Goal: Task Accomplishment & Management: Manage account settings

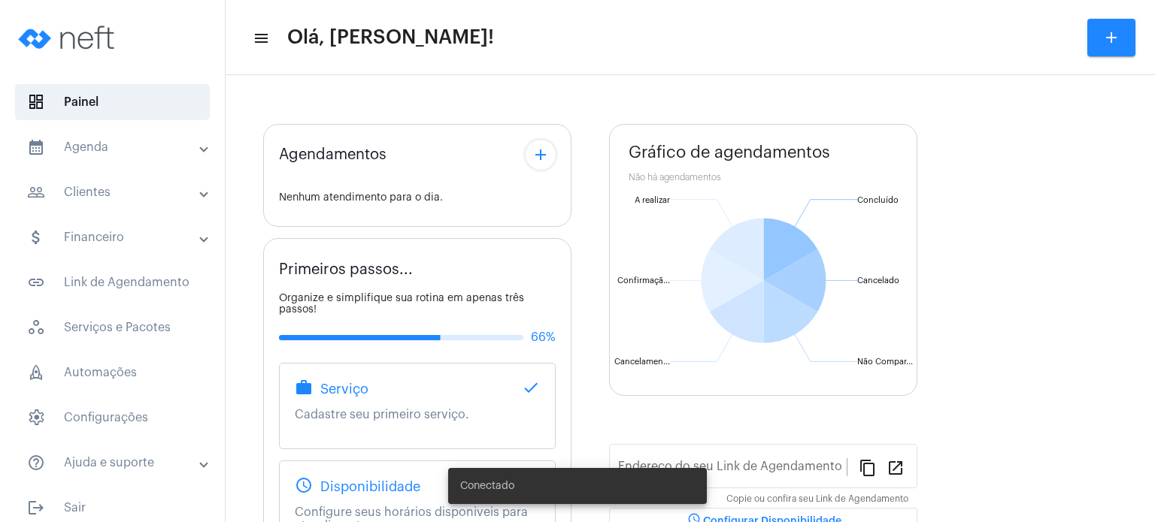
type input "[URL][DOMAIN_NAME]"
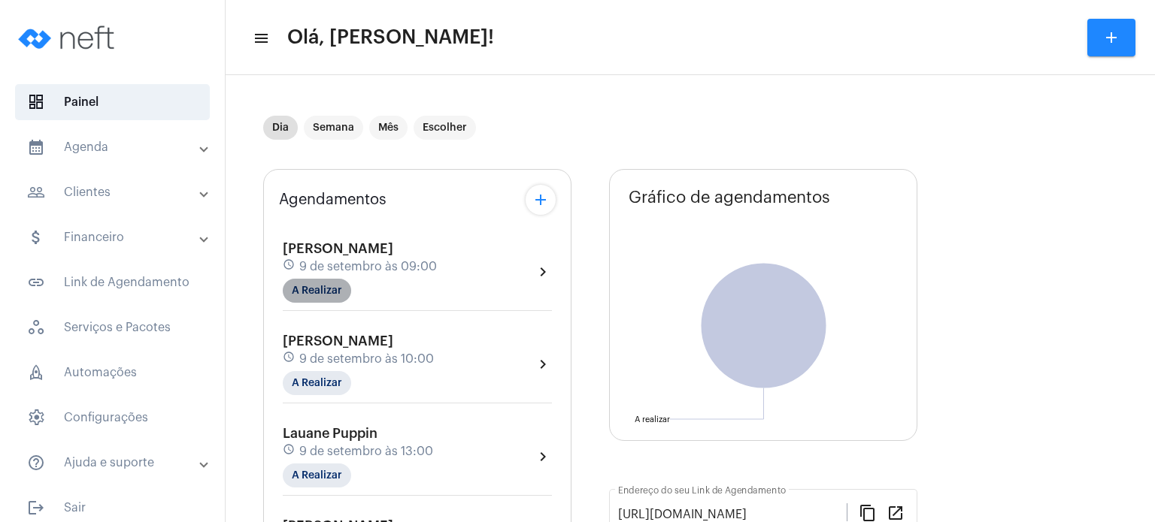
click at [307, 286] on mat-chip "A Realizar" at bounding box center [317, 291] width 68 height 24
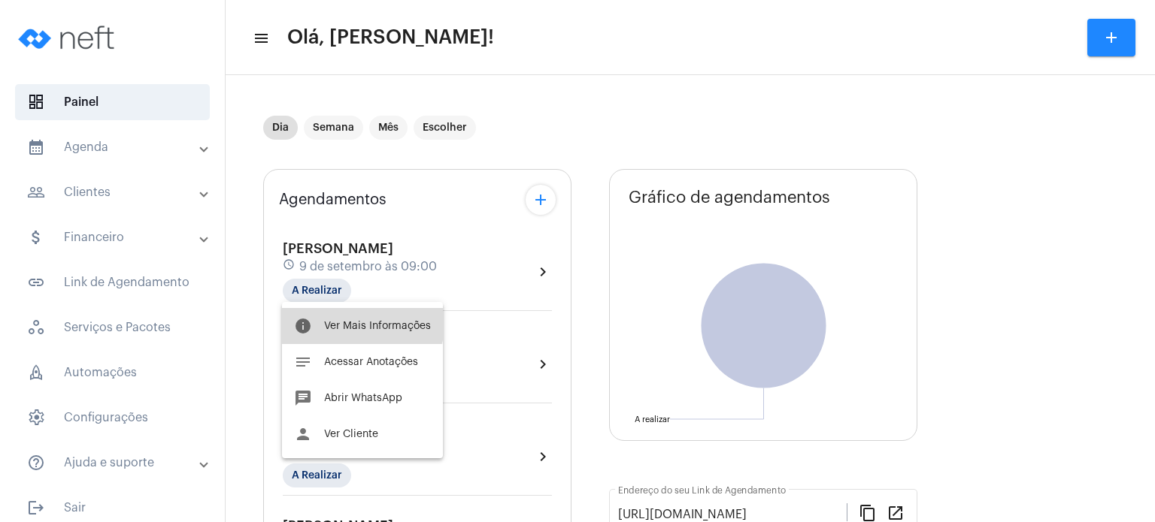
click at [319, 313] on button "info Ver Mais Informações" at bounding box center [362, 326] width 161 height 36
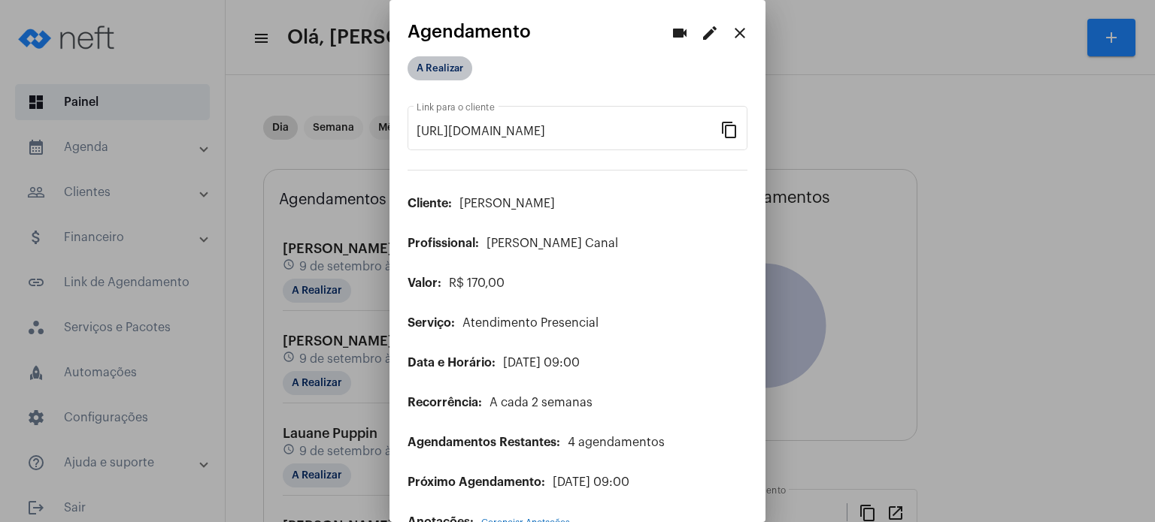
click at [430, 60] on mat-chip "A Realizar" at bounding box center [439, 68] width 65 height 24
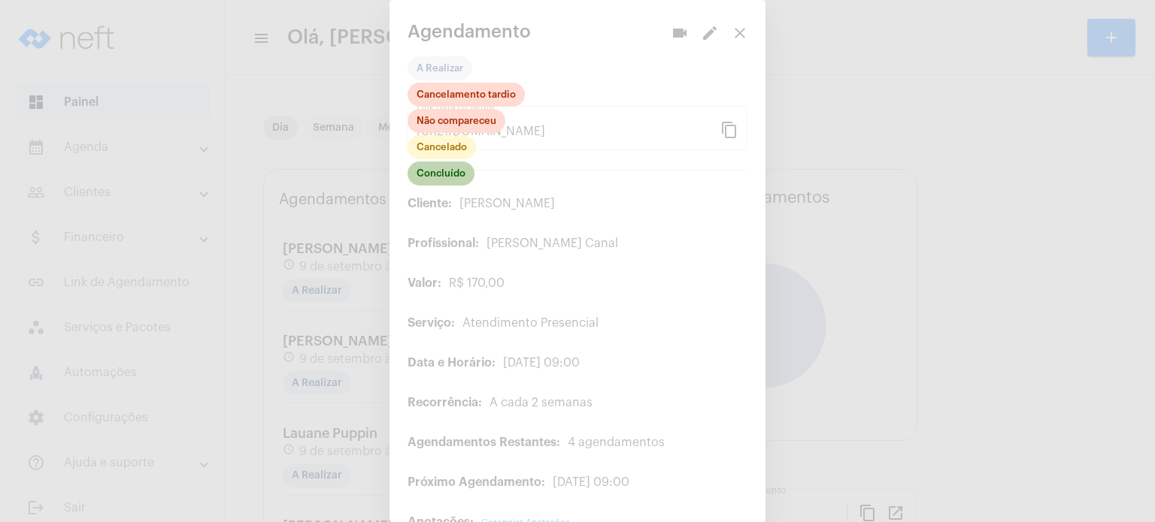
click at [444, 171] on mat-chip "Concluído" at bounding box center [440, 174] width 67 height 24
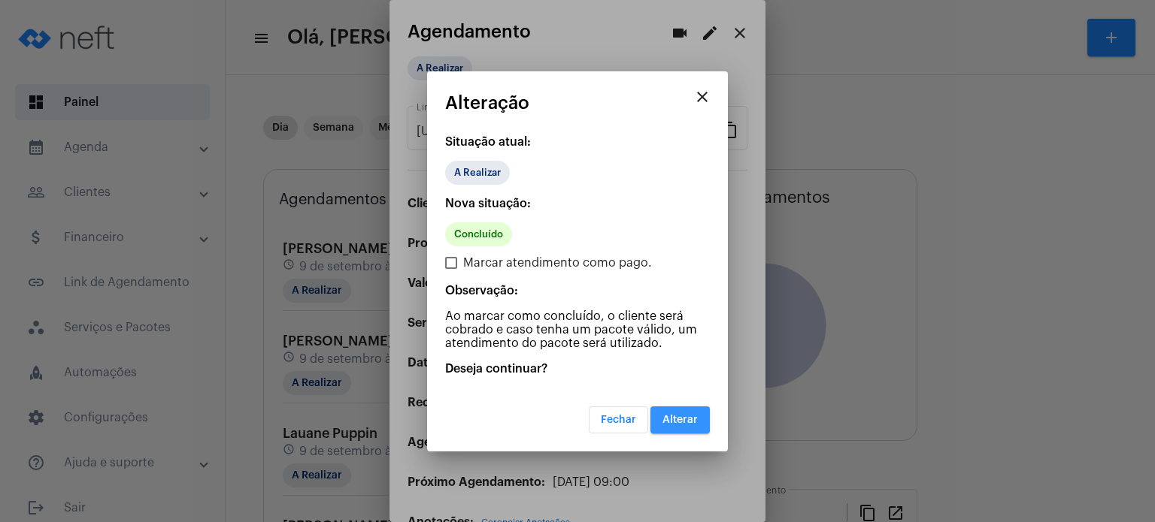
click at [662, 416] on button "Alterar" at bounding box center [679, 420] width 59 height 27
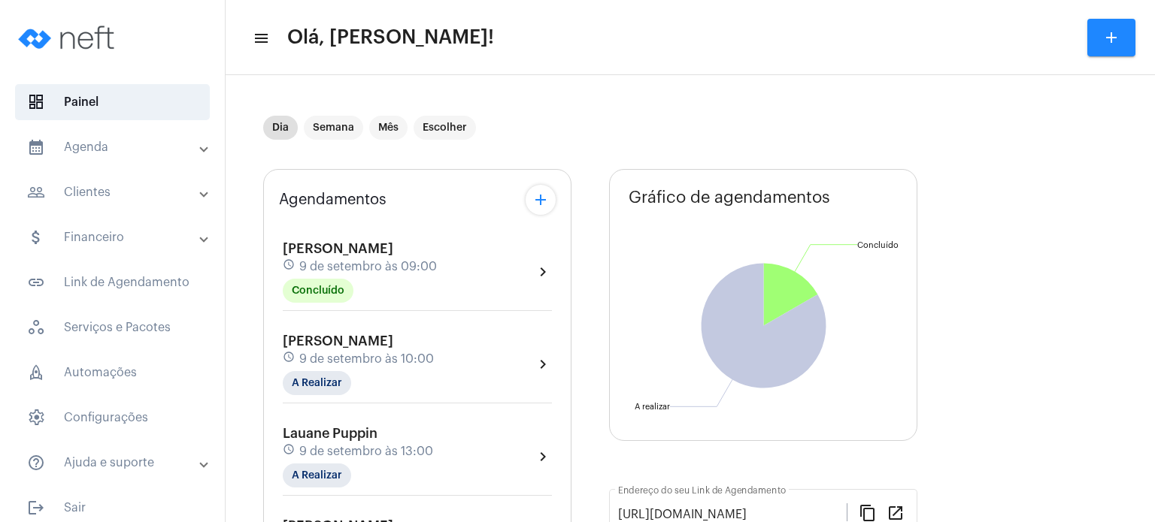
click at [263, 214] on div "Agendamentos add [PERSON_NAME] schedule [DATE] 09:00 Concluído chevron_right [P…" at bounding box center [417, 480] width 308 height 623
click at [126, 153] on mat-panel-title "calendar_month_outlined Agenda" at bounding box center [114, 147] width 174 height 18
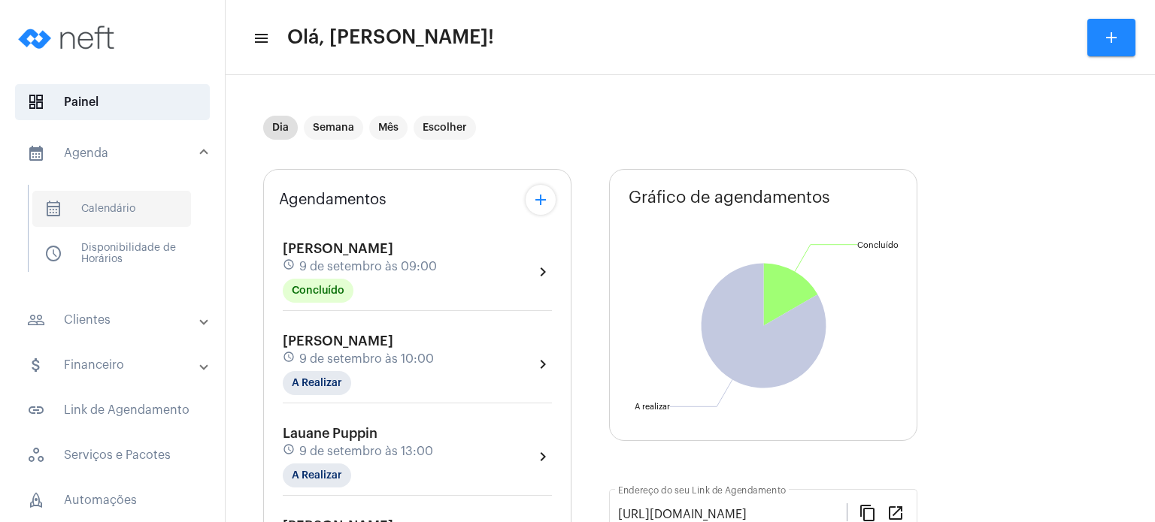
click at [111, 195] on span "calendar_month_outlined Calendário" at bounding box center [111, 209] width 159 height 36
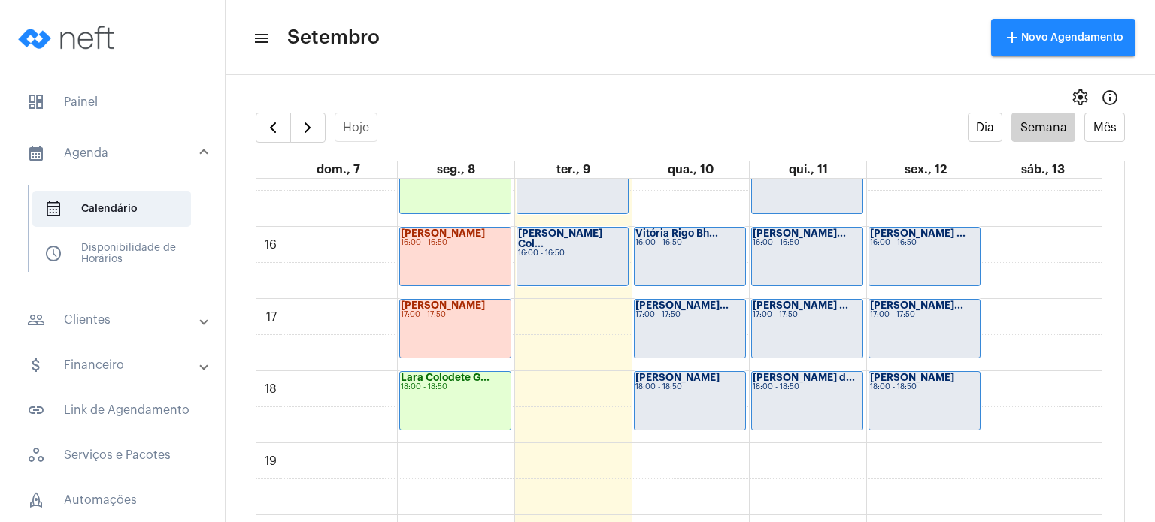
scroll to position [1110, 0]
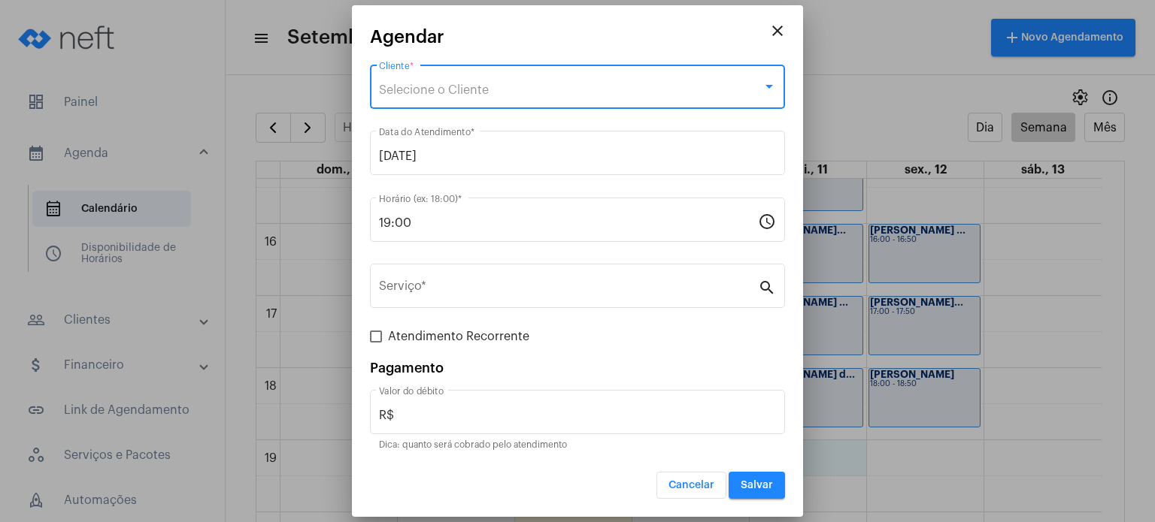
click at [653, 86] on div "Selecione o Cliente" at bounding box center [570, 90] width 383 height 14
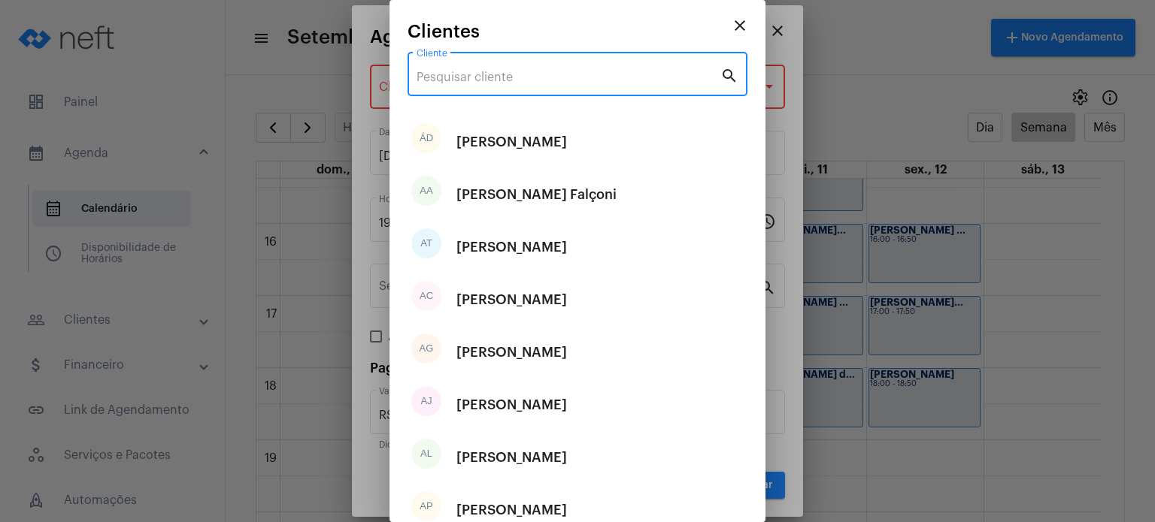
click at [653, 77] on input "Cliente" at bounding box center [568, 78] width 304 height 14
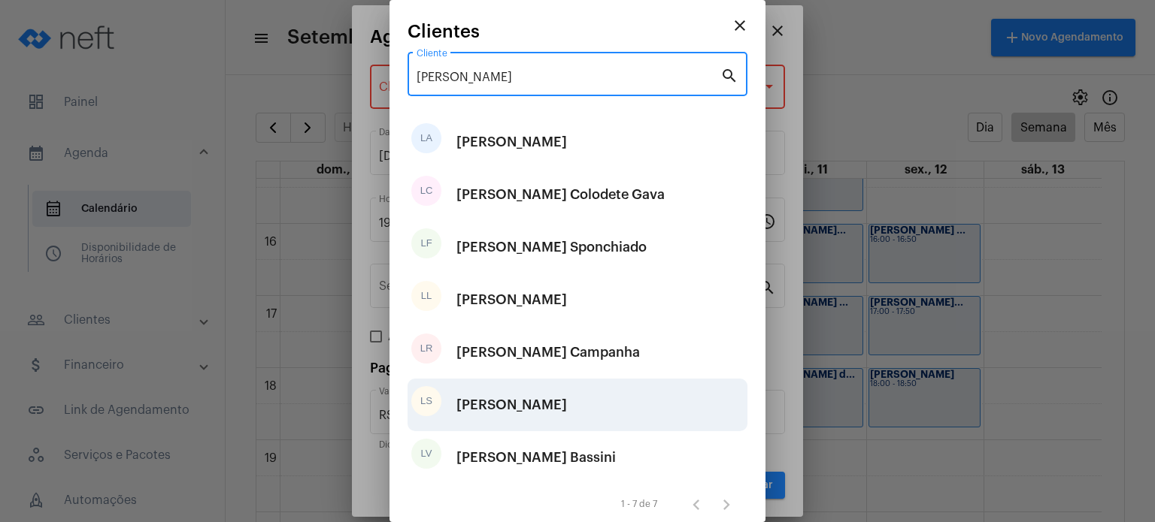
type input "[PERSON_NAME]"
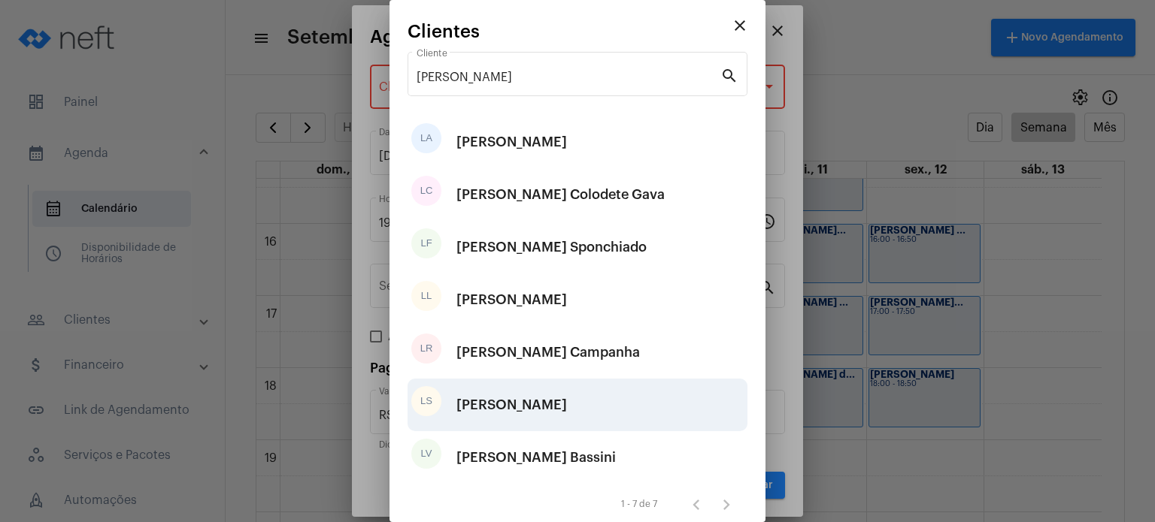
click at [547, 399] on div "LS [PERSON_NAME]" at bounding box center [577, 405] width 340 height 53
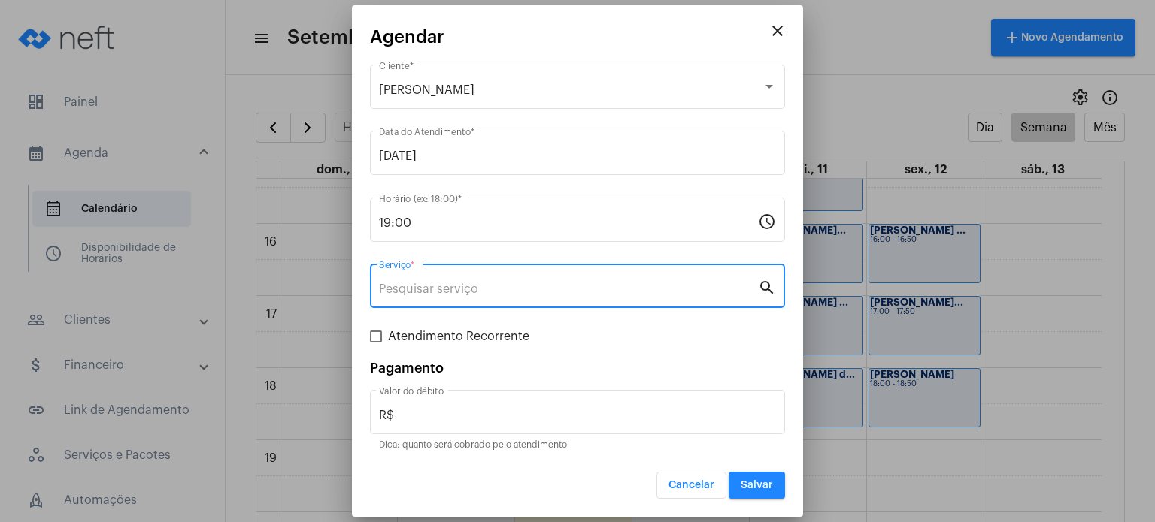
click at [539, 293] on input "Serviço *" at bounding box center [568, 290] width 379 height 14
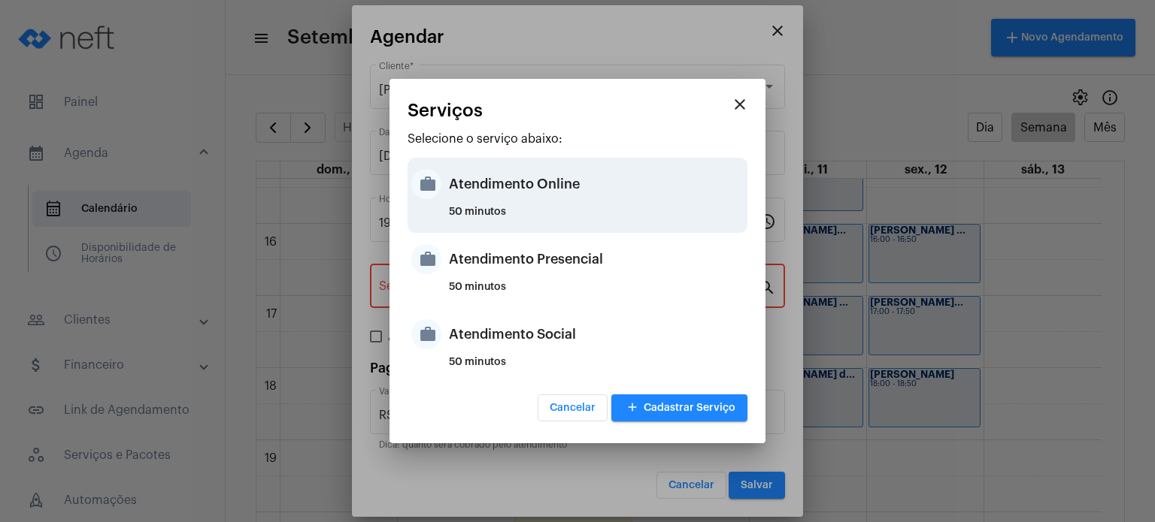
click at [567, 201] on div "Atendimento Online" at bounding box center [596, 184] width 295 height 45
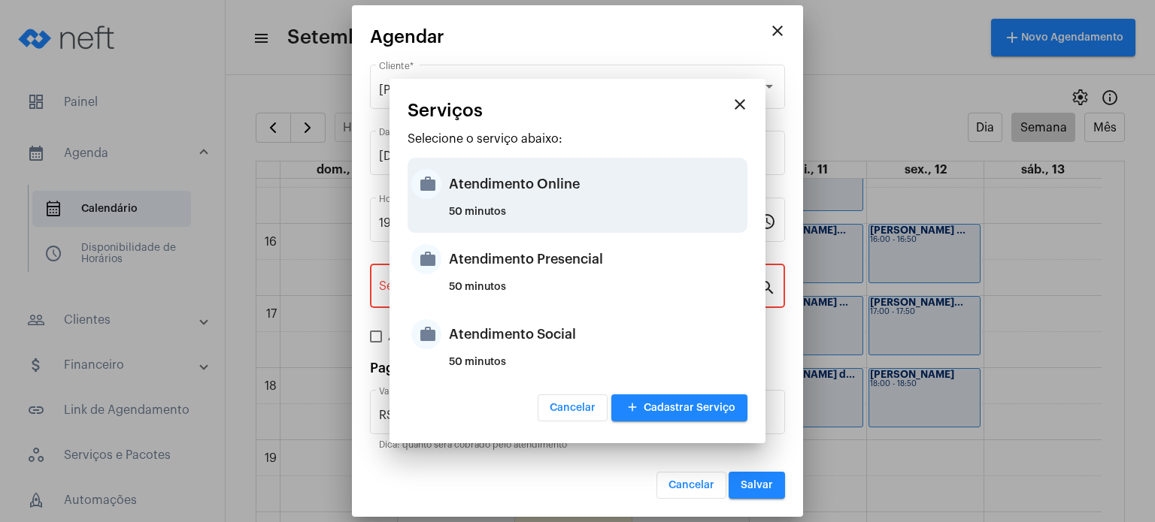
type input "Atendimento Online"
type input "R$ 170"
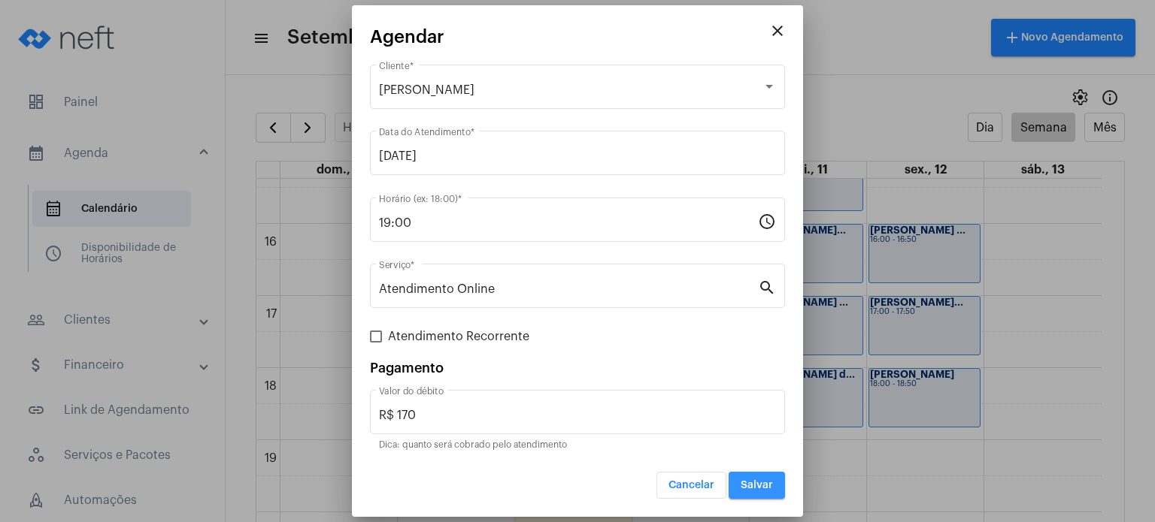
click at [758, 474] on button "Salvar" at bounding box center [756, 485] width 56 height 27
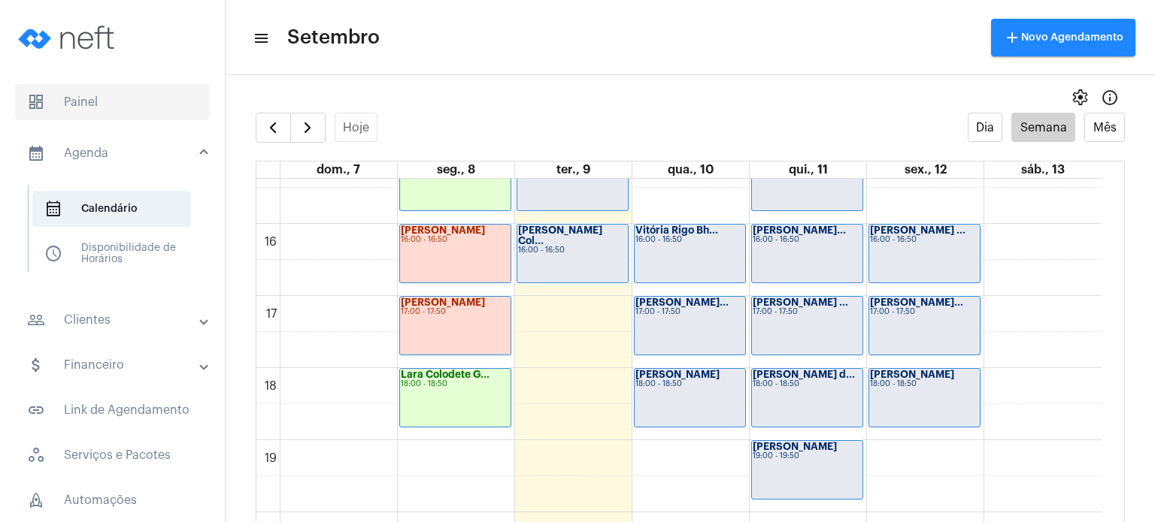
click at [86, 100] on span "dashboard Painel" at bounding box center [112, 102] width 195 height 36
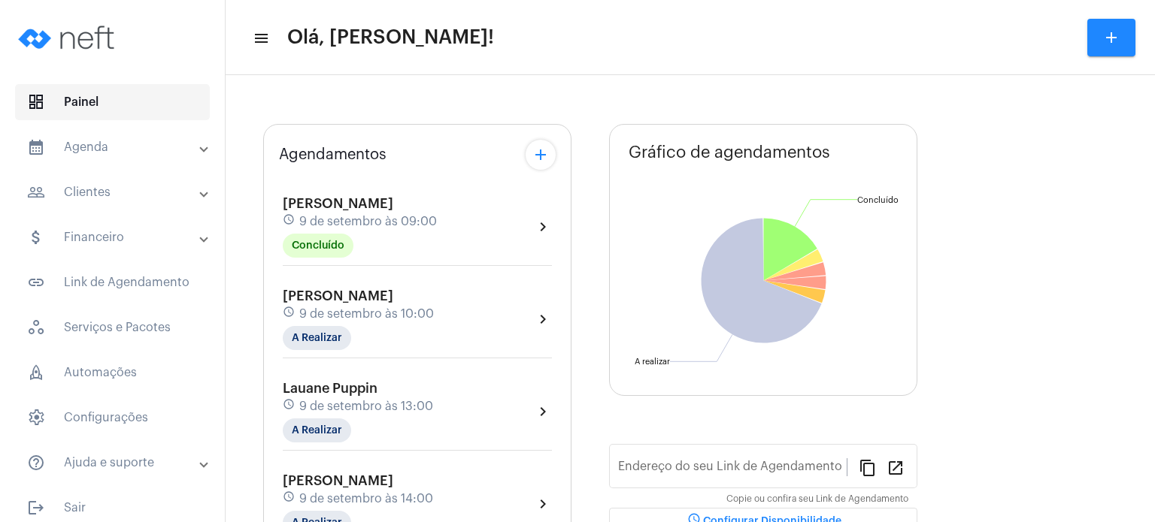
type input "[URL][DOMAIN_NAME]"
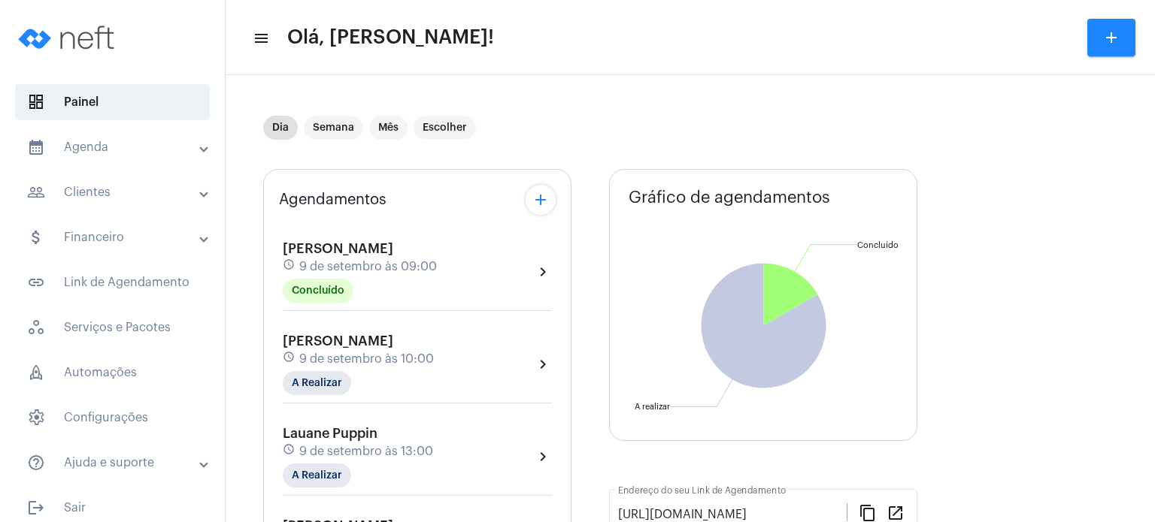
click at [321, 368] on div "[PERSON_NAME] schedule [DATE] 10:00 A Realizar" at bounding box center [358, 365] width 151 height 62
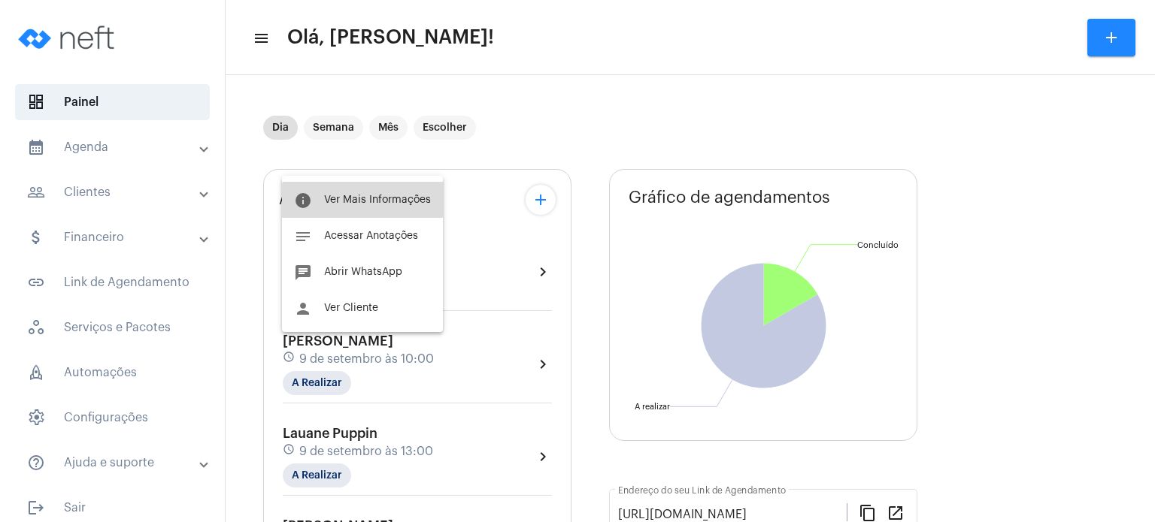
click at [394, 203] on span "Ver Mais Informações" at bounding box center [377, 200] width 107 height 11
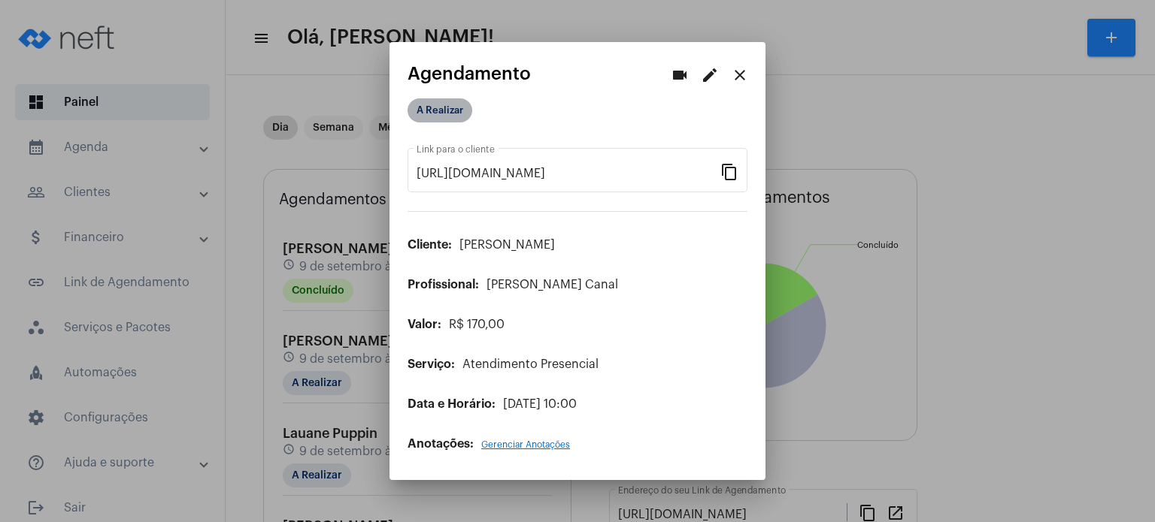
click at [456, 116] on mat-chip "A Realizar" at bounding box center [439, 110] width 65 height 24
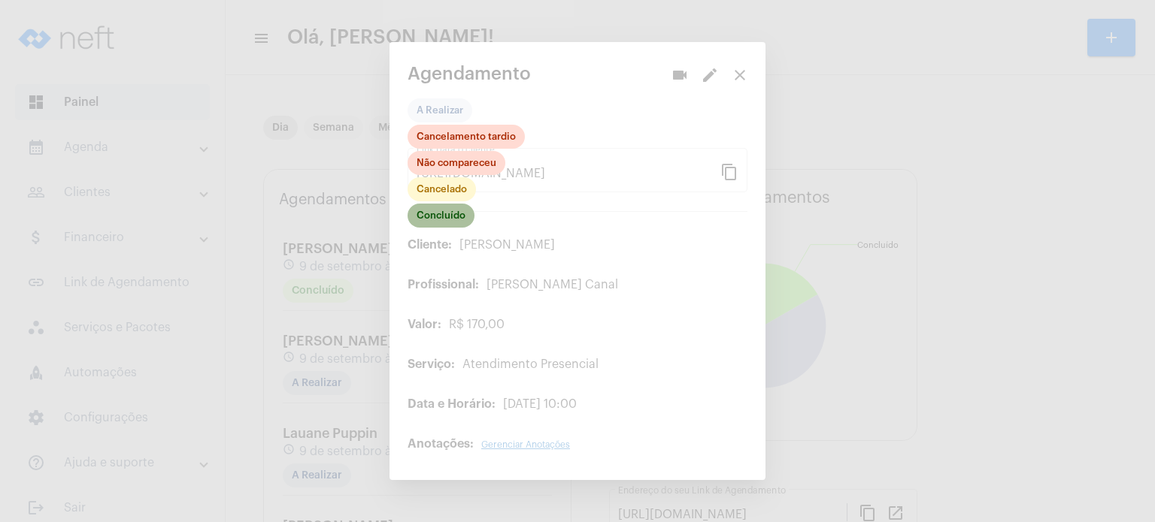
click at [442, 220] on mat-chip "Concluído" at bounding box center [440, 216] width 67 height 24
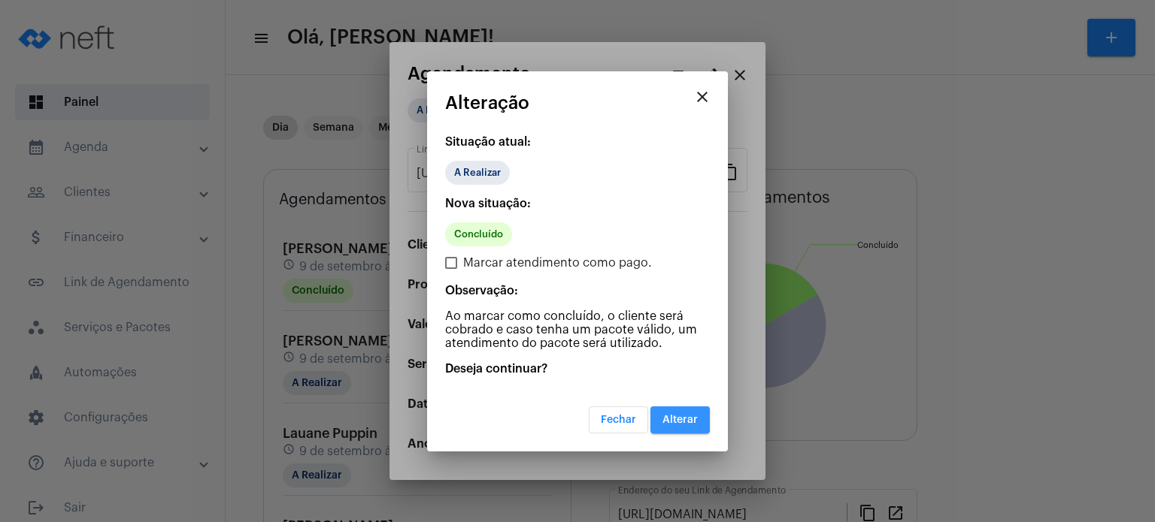
click at [671, 428] on button "Alterar" at bounding box center [679, 420] width 59 height 27
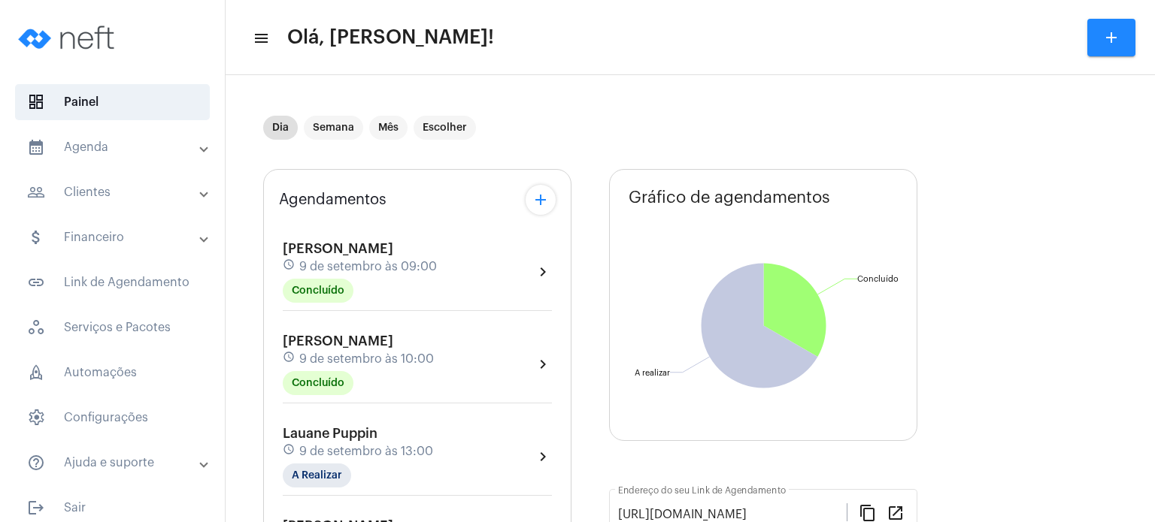
click at [352, 342] on span "[PERSON_NAME]" at bounding box center [338, 342] width 111 height 14
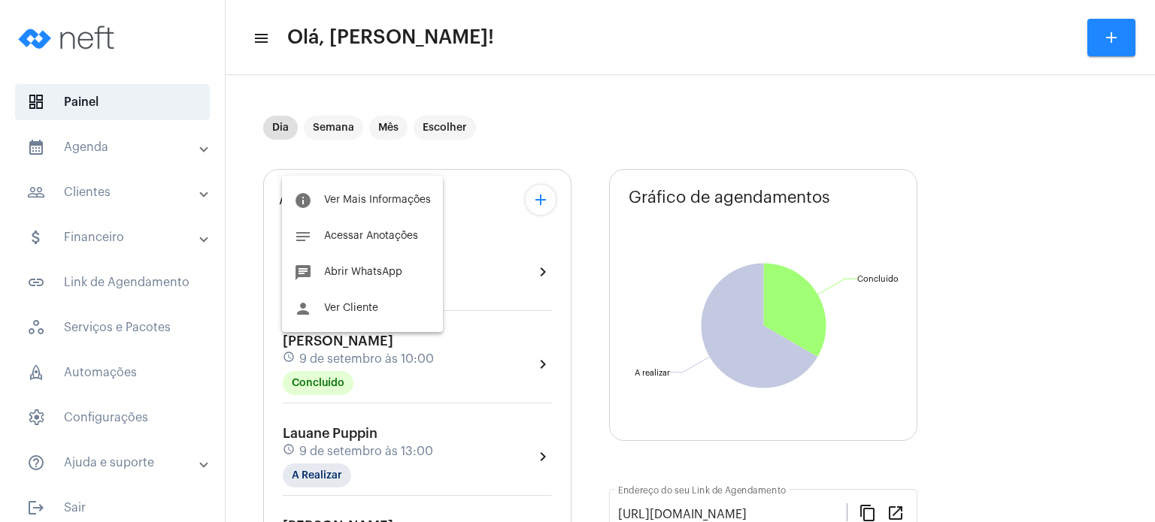
click at [495, 289] on div at bounding box center [577, 261] width 1155 height 522
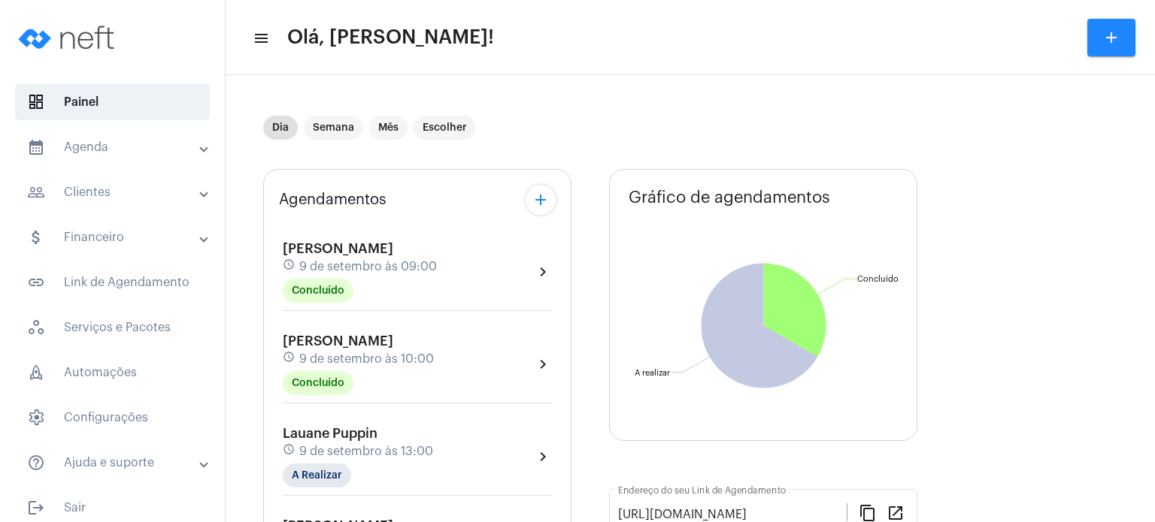
click at [358, 256] on div "[PERSON_NAME] schedule [DATE] 09:00 Concluído" at bounding box center [360, 272] width 154 height 62
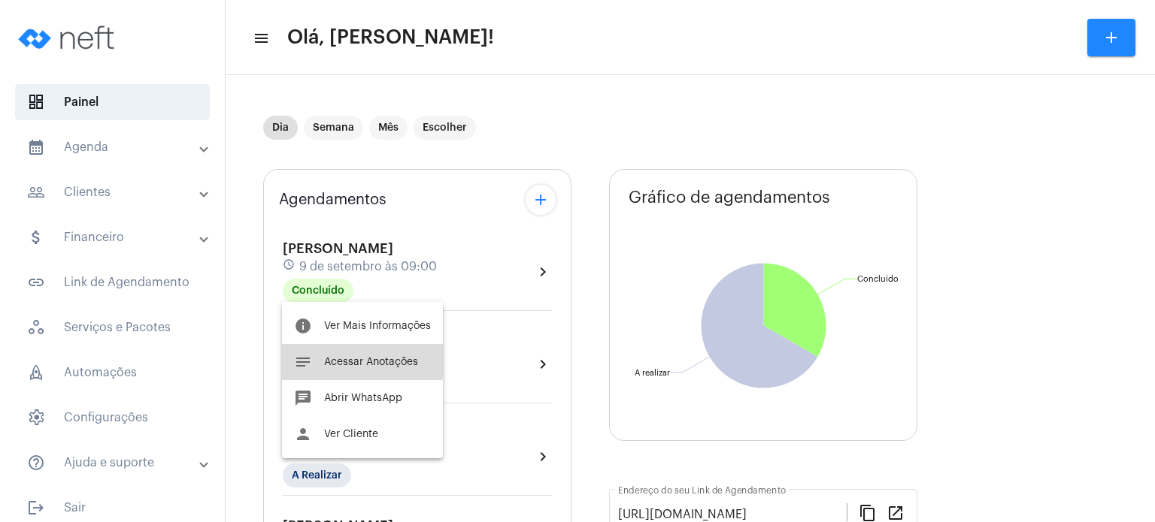
click at [357, 355] on button "notes Acessar Anotações" at bounding box center [362, 362] width 161 height 36
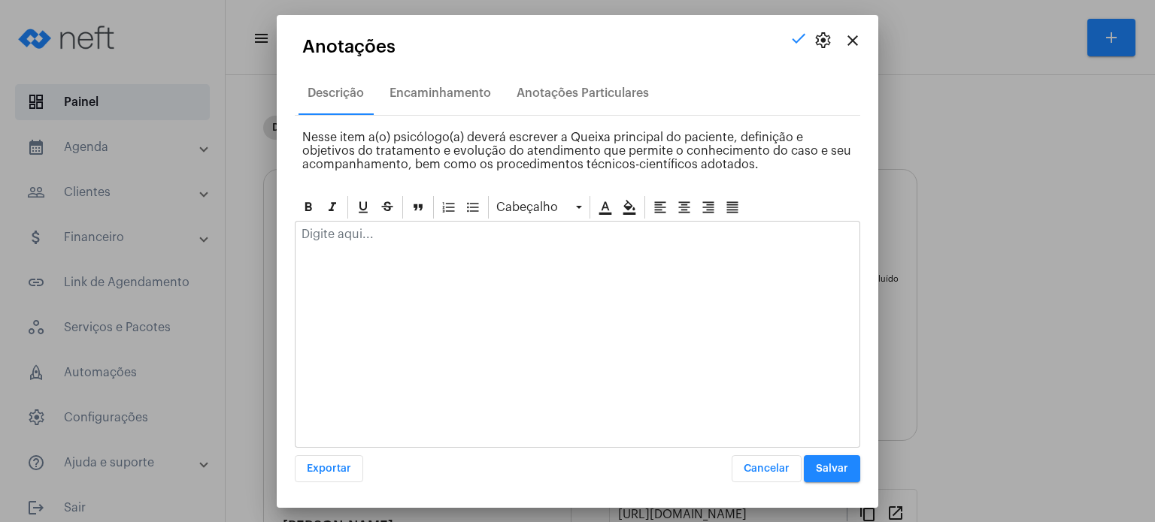
click at [448, 238] on p at bounding box center [577, 235] width 552 height 14
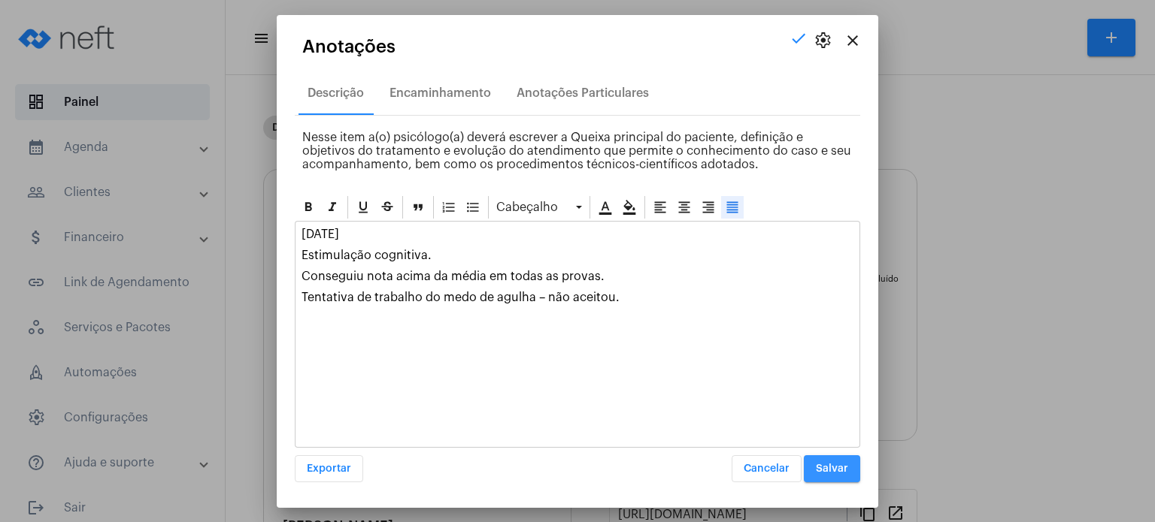
click at [835, 465] on span "Salvar" at bounding box center [832, 469] width 32 height 11
